Goal: Complete application form

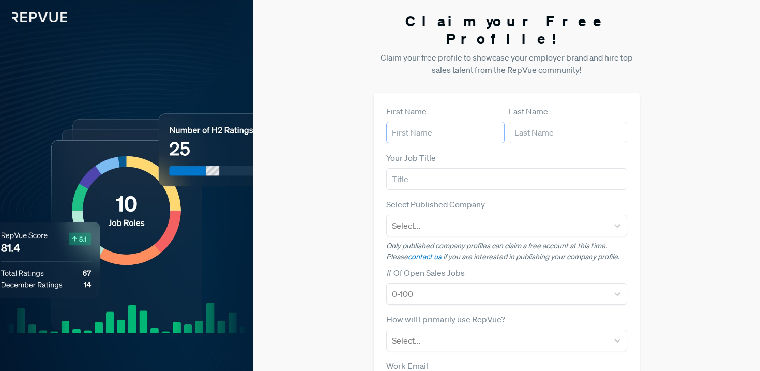
click at [421, 121] on input "text" at bounding box center [445, 132] width 118 height 22
type input "[PERSON_NAME]"
click at [555, 121] on input "text" at bounding box center [568, 132] width 118 height 22
type input "Boumier"
click at [465, 168] on input "text" at bounding box center [506, 179] width 241 height 22
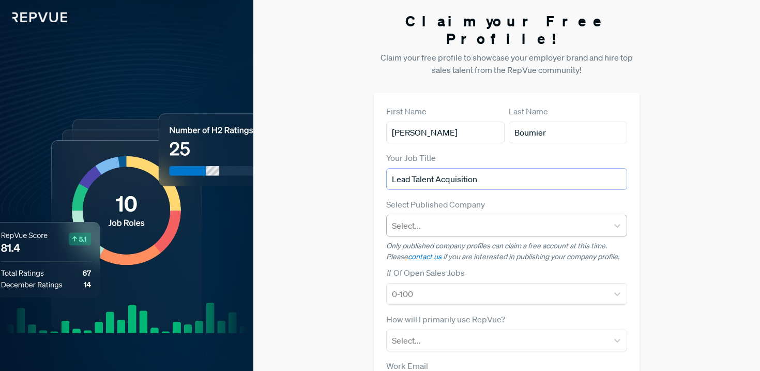
type input "Lead Talent Acquisition"
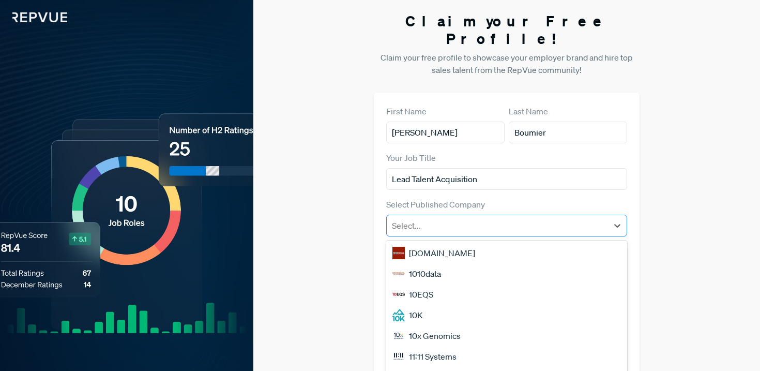
click at [473, 218] on div at bounding box center [497, 225] width 211 height 14
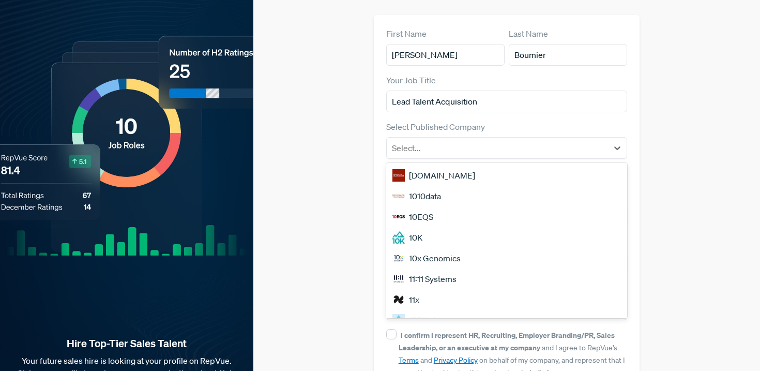
scroll to position [88, 0]
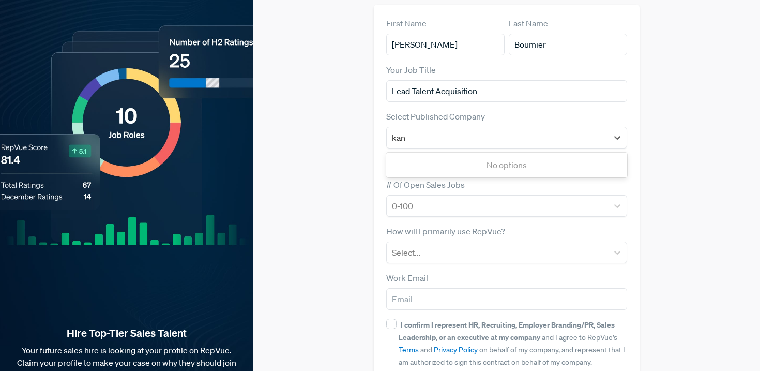
type input "[PERSON_NAME]"
click at [462, 196] on div "Kantox" at bounding box center [506, 206] width 241 height 21
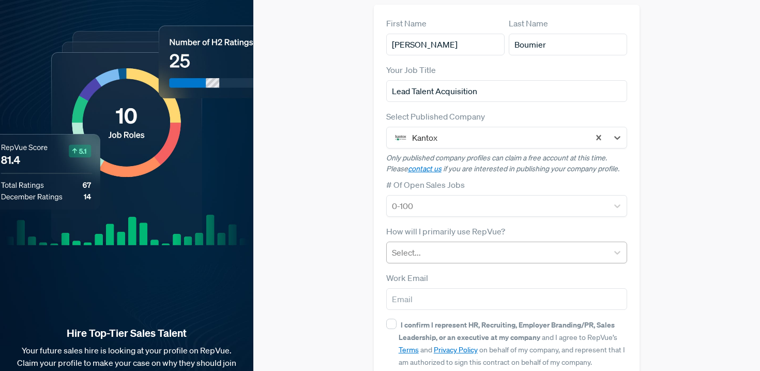
scroll to position [132, 0]
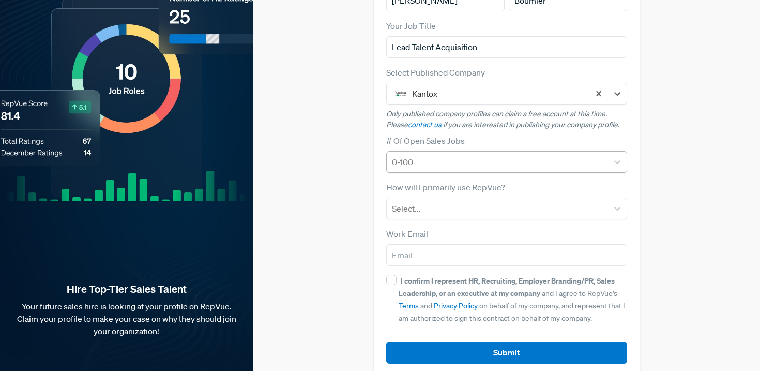
click at [477, 155] on div at bounding box center [497, 162] width 211 height 14
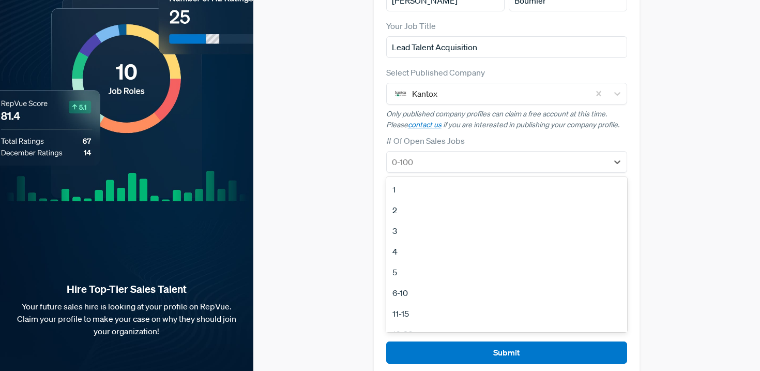
click at [395, 220] on div "3" at bounding box center [506, 230] width 241 height 21
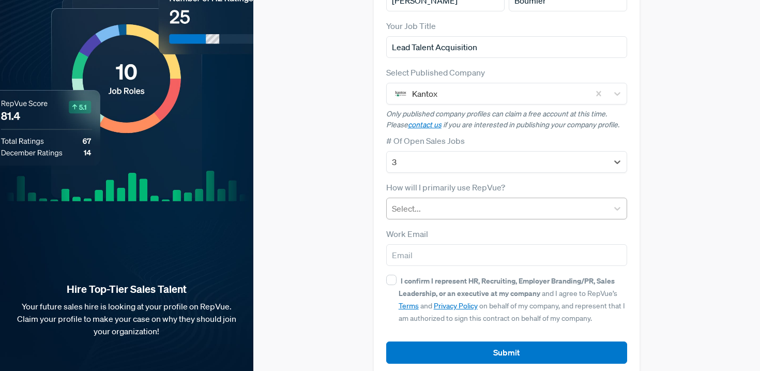
click at [481, 201] on div at bounding box center [497, 208] width 211 height 14
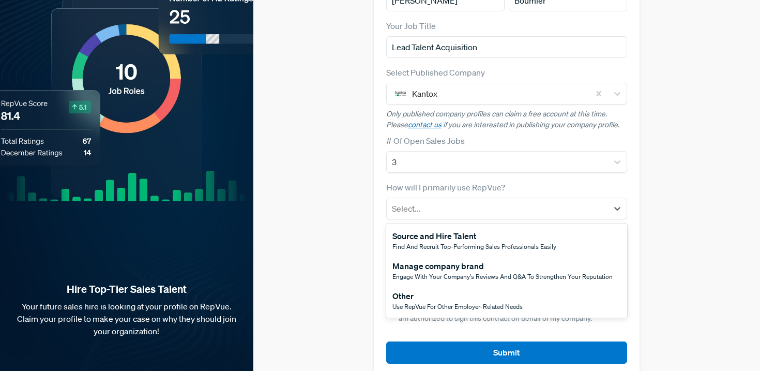
click at [466, 302] on span "Use RepVue for other employer-related needs" at bounding box center [457, 306] width 130 height 9
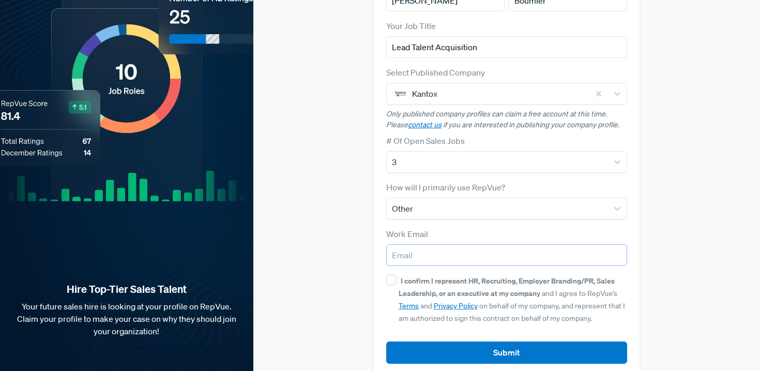
click at [418, 244] on input "email" at bounding box center [506, 255] width 241 height 22
type input "[EMAIL_ADDRESS][DOMAIN_NAME]"
click at [393, 274] on input "I confirm I represent HR, Recruiting, Employer Branding/PR, Sales Leadership, o…" at bounding box center [391, 279] width 10 height 10
checkbox input "true"
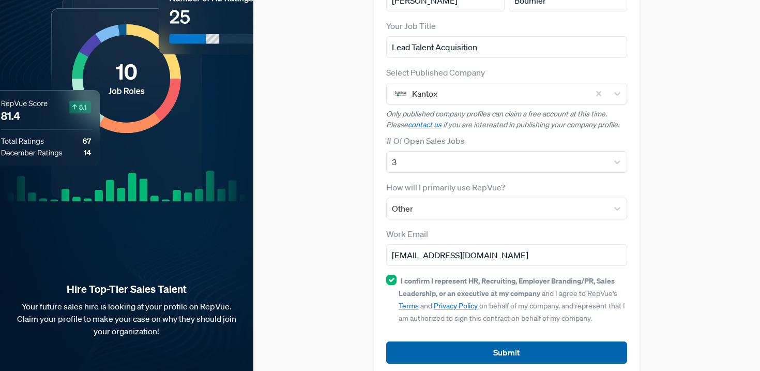
click at [506, 341] on button "Submit" at bounding box center [506, 352] width 241 height 22
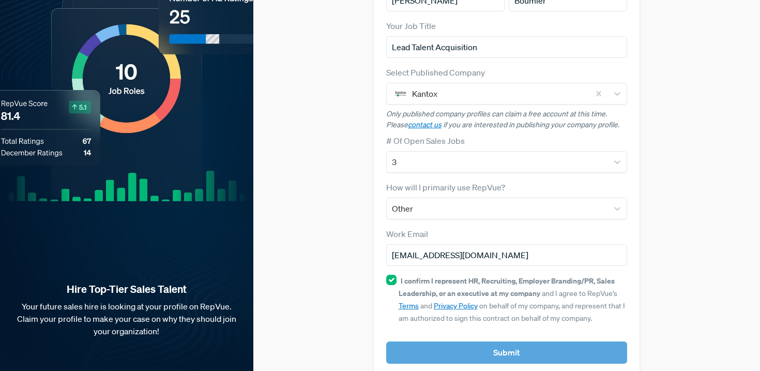
scroll to position [0, 0]
